Goal: Information Seeking & Learning: Learn about a topic

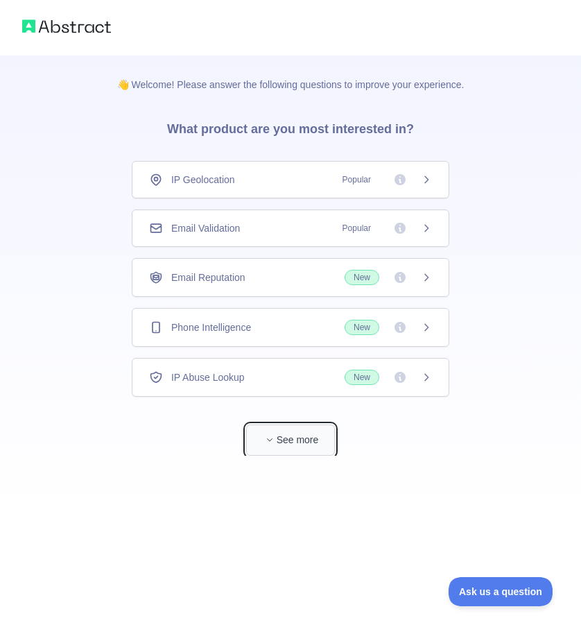
click at [319, 434] on button "See more" at bounding box center [290, 440] width 89 height 31
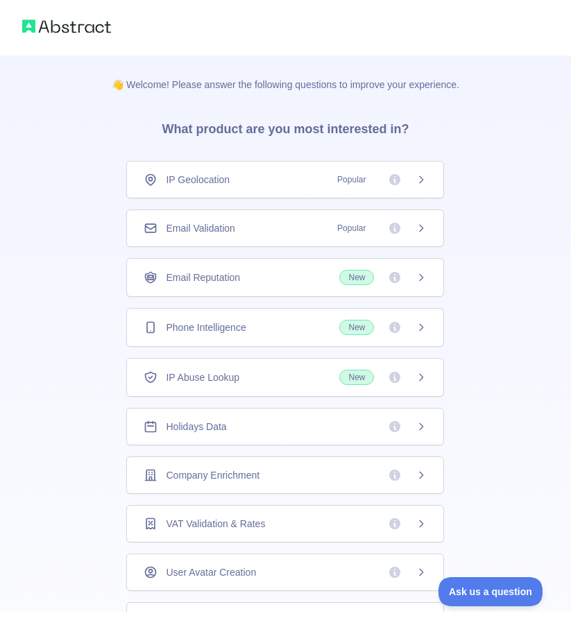
click at [423, 334] on div "Phone Intelligence New" at bounding box center [285, 327] width 318 height 39
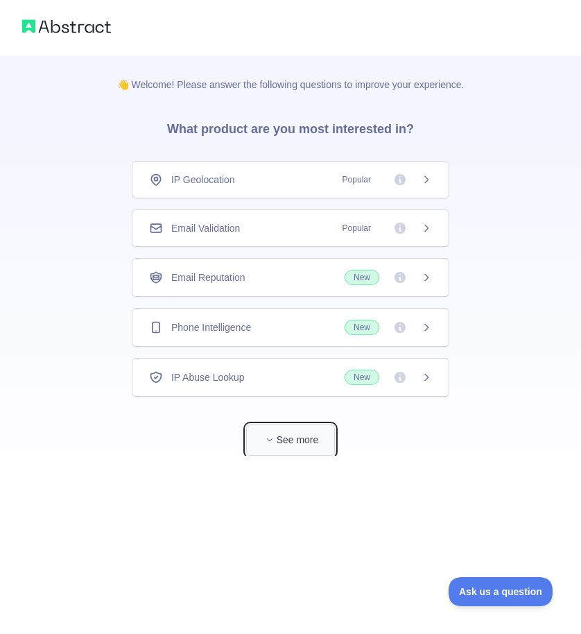
click at [291, 433] on button "See more" at bounding box center [290, 440] width 89 height 31
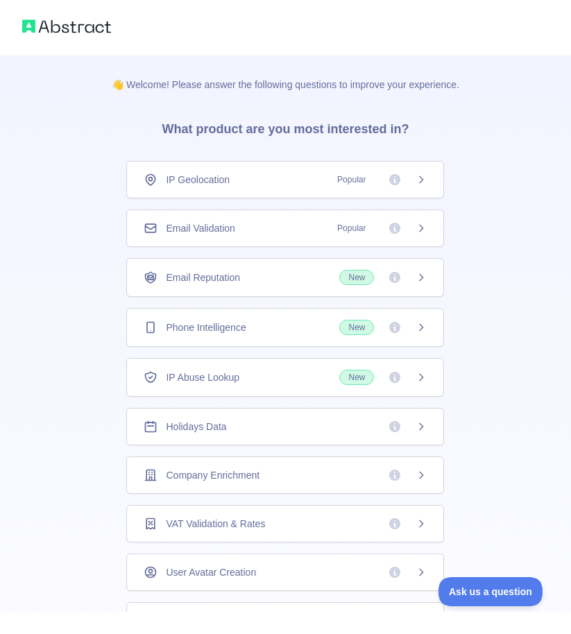
click at [416, 223] on icon at bounding box center [421, 228] width 11 height 11
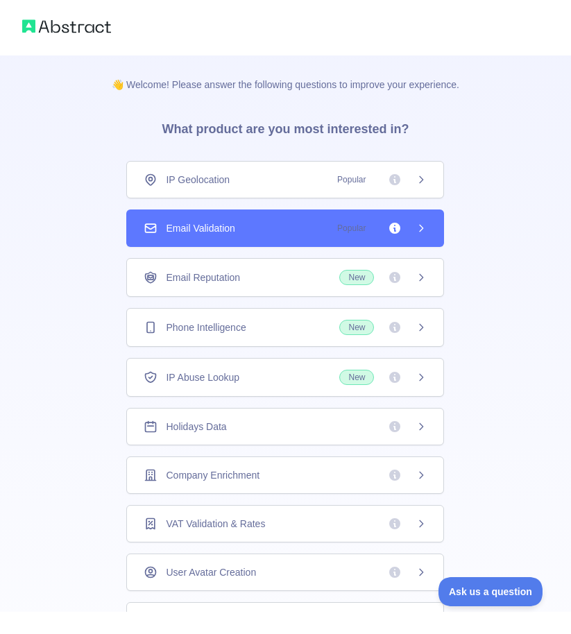
click at [357, 238] on div "Email Validation Popular" at bounding box center [285, 228] width 318 height 37
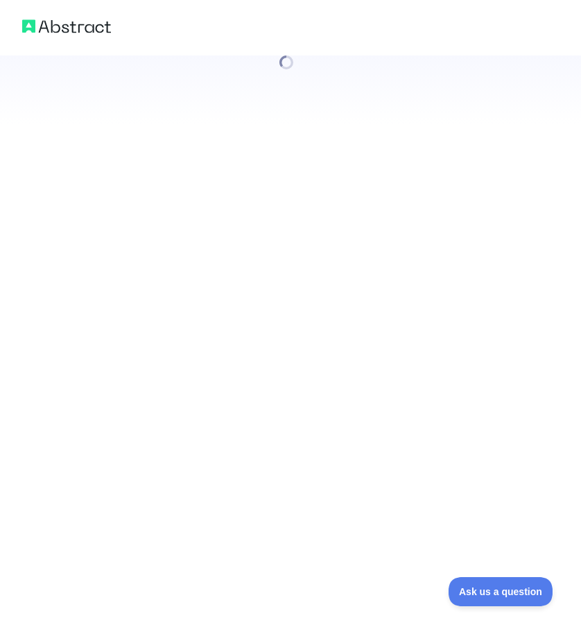
click at [305, 223] on div at bounding box center [290, 317] width 581 height 634
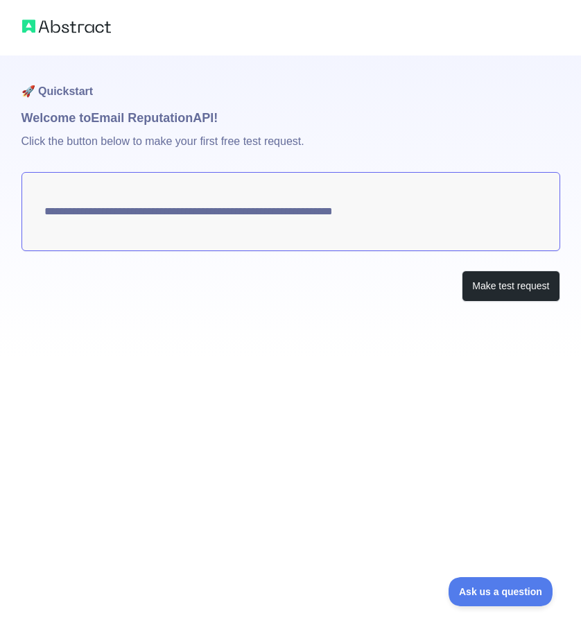
click at [412, 216] on textarea "**********" at bounding box center [291, 211] width 539 height 79
click at [491, 287] on button "Make test request" at bounding box center [511, 286] width 98 height 31
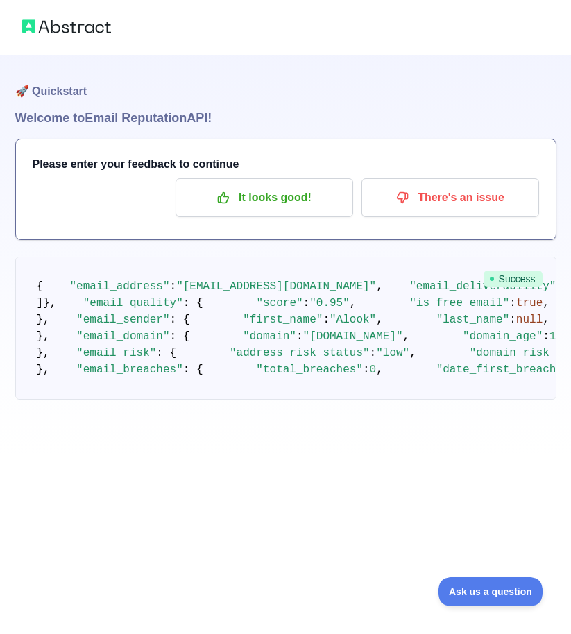
scroll to position [670, 0]
drag, startPoint x: 101, startPoint y: 511, endPoint x: 112, endPoint y: 330, distance: 180.8
click at [98, 400] on pre "{ "email_address" : "[EMAIL_ADDRESS][DOMAIN_NAME]" , "email_deliverability" : {…" at bounding box center [285, 328] width 541 height 143
drag, startPoint x: 158, startPoint y: 226, endPoint x: 296, endPoint y: 196, distance: 141.4
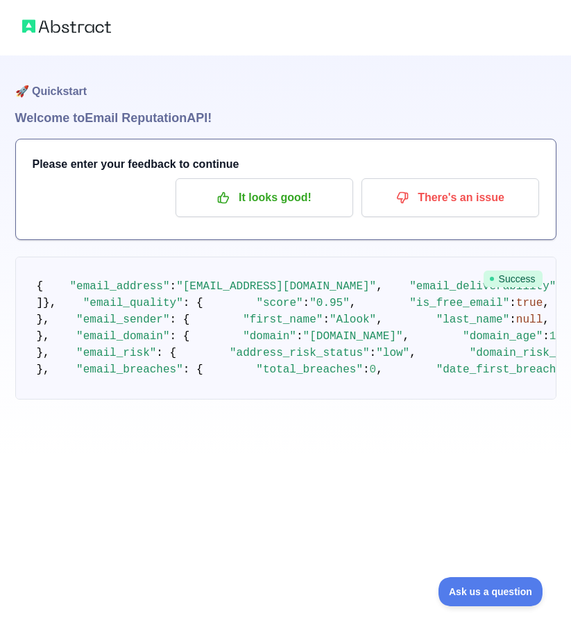
click at [160, 257] on pre "{ "email_address" : "[EMAIL_ADDRESS][DOMAIN_NAME]" , "email_deliverability" : {…" at bounding box center [285, 328] width 541 height 143
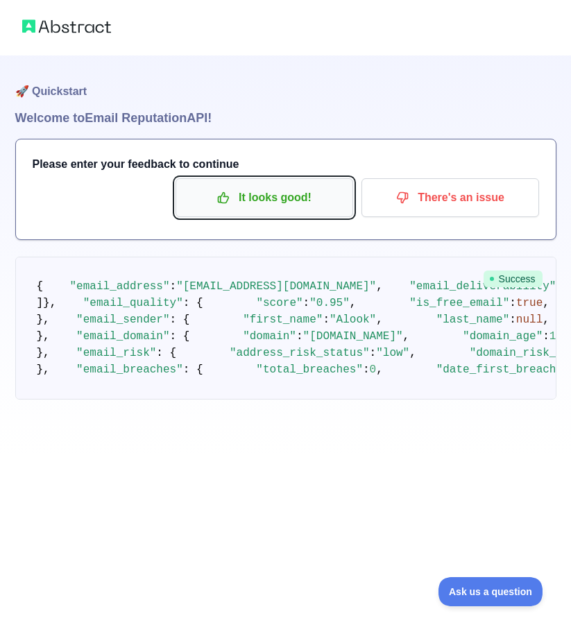
click at [282, 186] on p "It looks good!" at bounding box center [264, 198] width 157 height 24
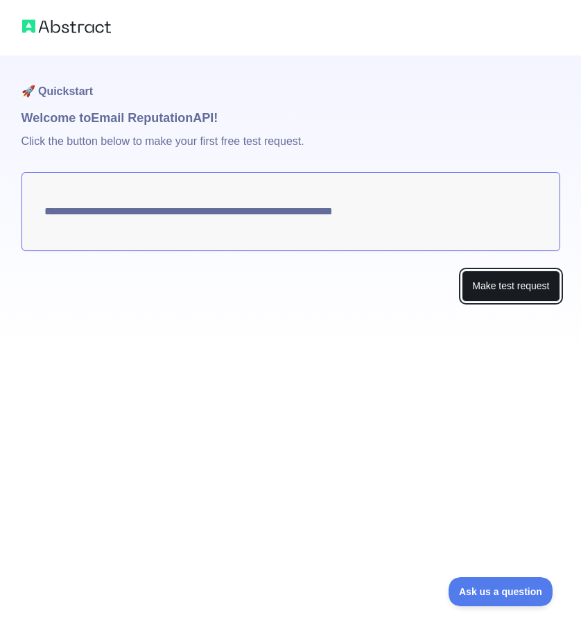
click at [494, 289] on button "Make test request" at bounding box center [511, 286] width 98 height 31
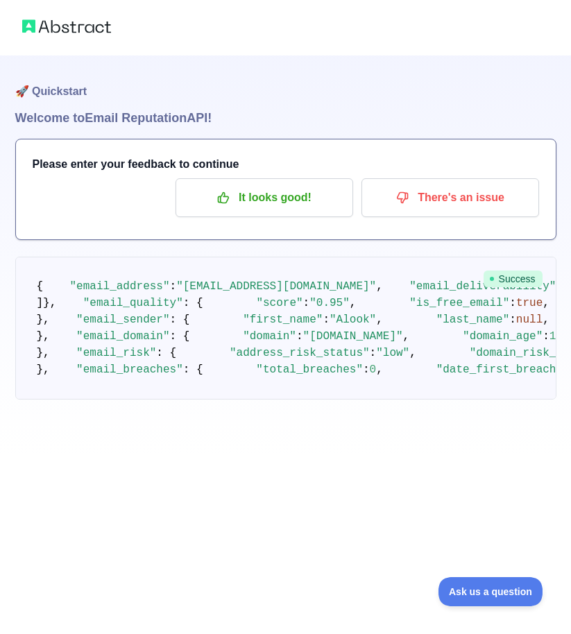
scroll to position [670, 0]
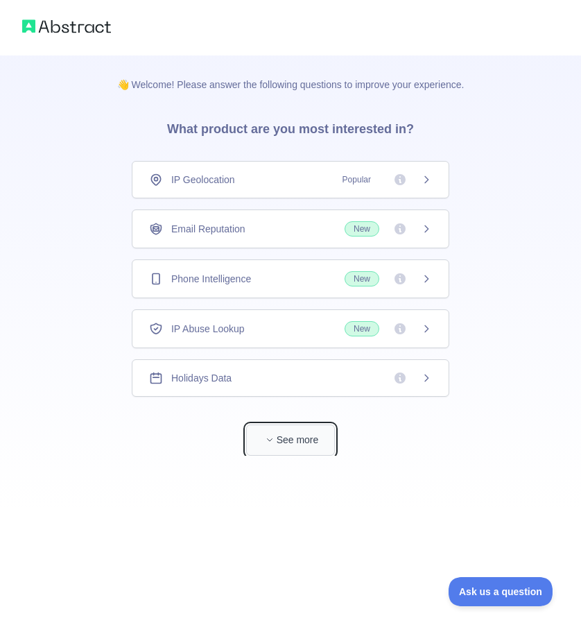
click at [316, 445] on button "See more" at bounding box center [290, 440] width 89 height 31
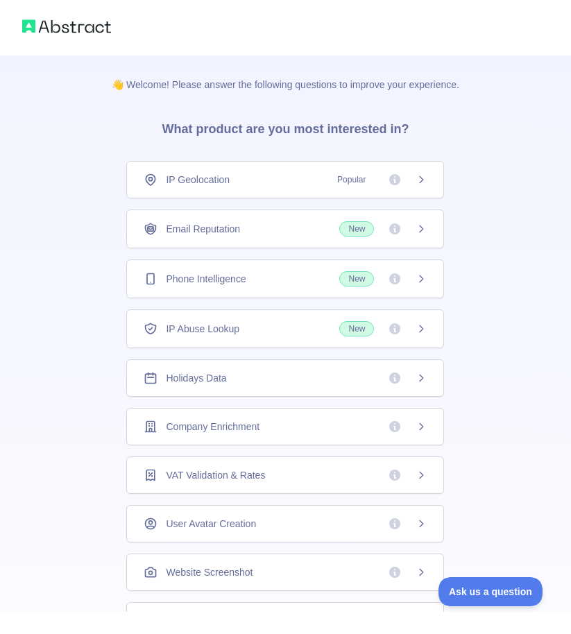
click at [436, 180] on div "IP Geolocation Popular" at bounding box center [285, 179] width 318 height 37
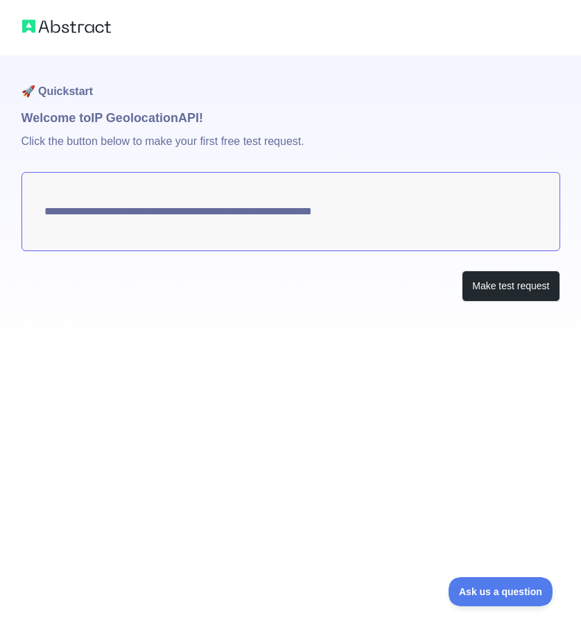
click at [314, 219] on textarea "**********" at bounding box center [291, 211] width 539 height 79
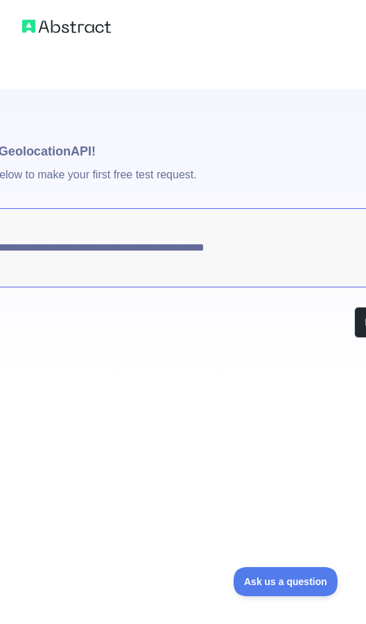
click at [216, 128] on h1 "🚀 Quickstart" at bounding box center [183, 115] width 539 height 53
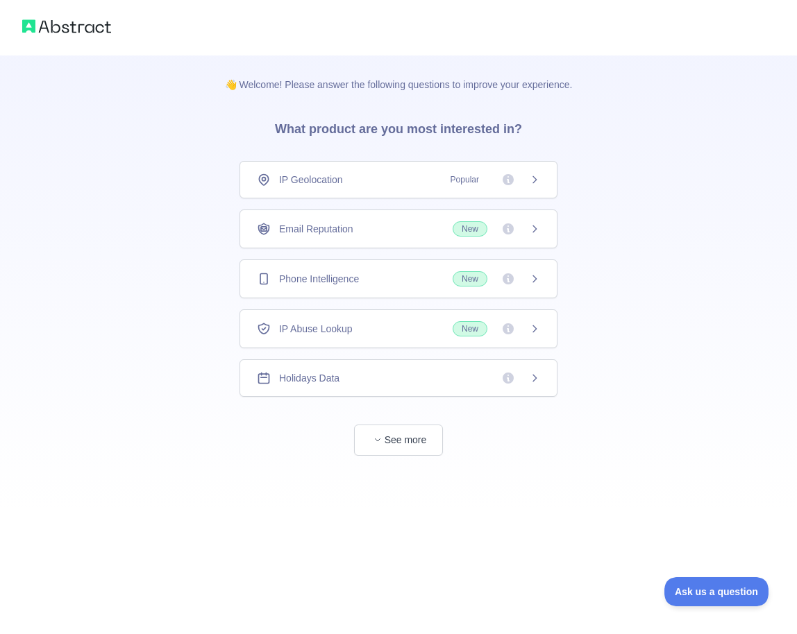
click at [382, 284] on div "Phone Intelligence New" at bounding box center [398, 278] width 283 height 15
